Goal: Task Accomplishment & Management: Use online tool/utility

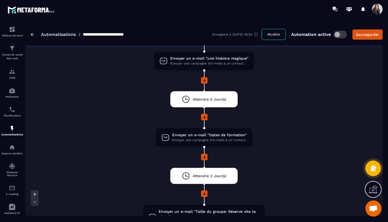
scroll to position [607, 0]
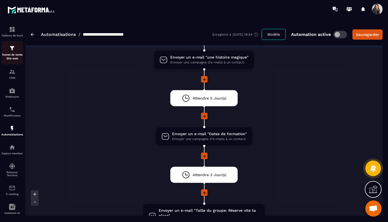
click at [12, 52] on div "Tunnel de vente Site web" at bounding box center [12, 52] width 22 height 15
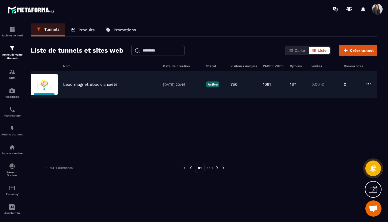
click at [106, 85] on p "Lead magnet ebook anxiété" at bounding box center [90, 84] width 54 height 5
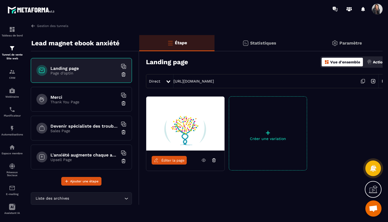
click at [168, 108] on img at bounding box center [185, 124] width 78 height 54
click at [184, 140] on img at bounding box center [185, 124] width 78 height 54
click at [167, 81] on icon at bounding box center [168, 81] width 4 height 3
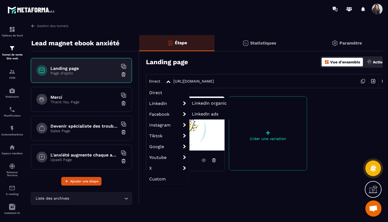
click at [172, 103] on span "Linkedin" at bounding box center [167, 103] width 43 height 11
click at [202, 104] on span "Linkedin organic" at bounding box center [209, 103] width 35 height 5
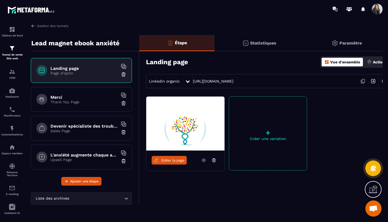
click at [363, 83] on icon at bounding box center [363, 81] width 10 height 10
click at [188, 81] on icon at bounding box center [188, 81] width 4 height 3
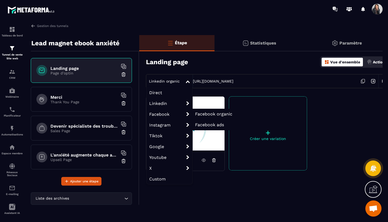
click at [207, 116] on span "Facebook organic" at bounding box center [213, 113] width 37 height 5
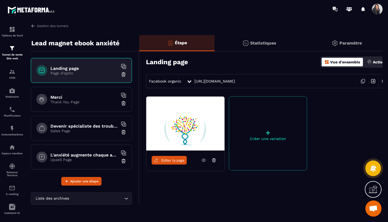
click at [364, 82] on icon at bounding box center [363, 80] width 3 height 3
click at [362, 82] on icon at bounding box center [363, 80] width 3 height 3
click at [12, 73] on img at bounding box center [12, 71] width 6 height 6
